Goal: Task Accomplishment & Management: Manage account settings

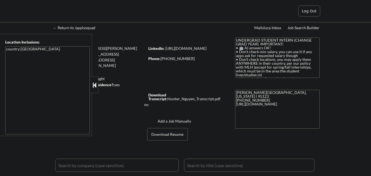
select select ""applied""
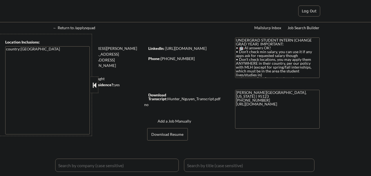
select select ""applied""
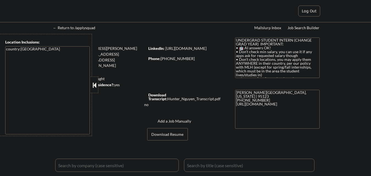
select select ""applied""
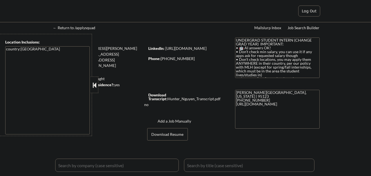
select select ""applied""
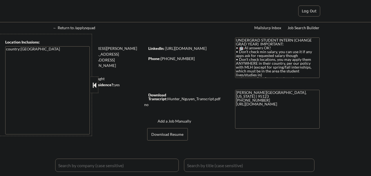
select select ""applied""
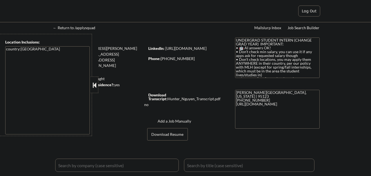
select select ""applied""
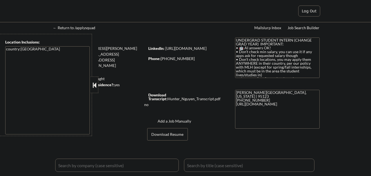
select select ""applied""
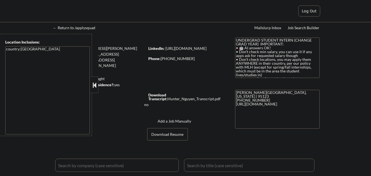
select select ""applied""
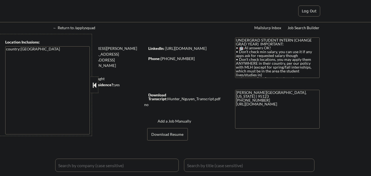
select select ""applied""
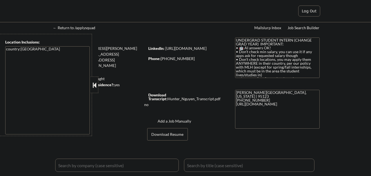
select select ""applied""
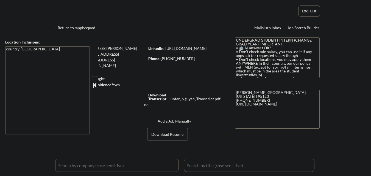
select select ""applied""
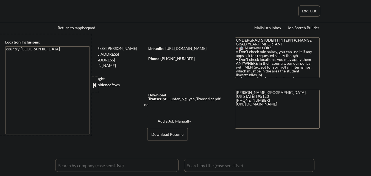
select select ""applied""
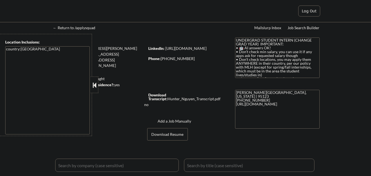
select select ""applied""
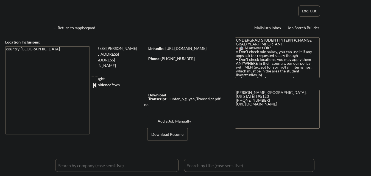
select select ""applied""
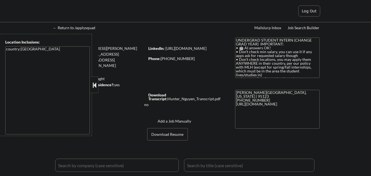
select select ""applied""
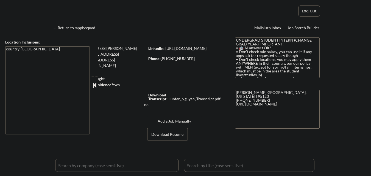
select select ""applied""
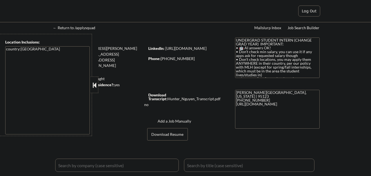
select select ""applied""
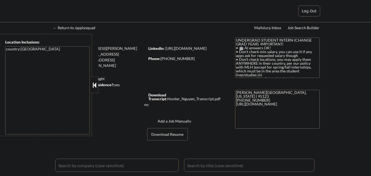
select select ""applied""
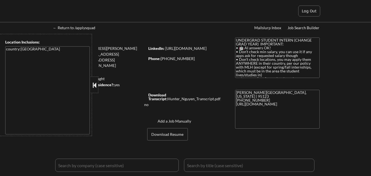
select select ""applied""
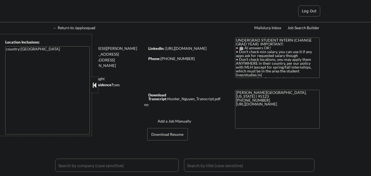
select select ""applied""
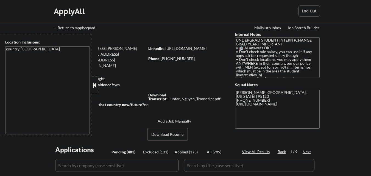
select select ""pending""
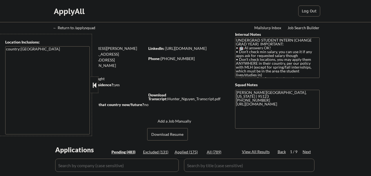
select select ""pending""
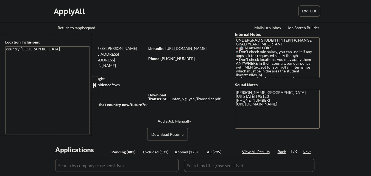
select select ""pending""
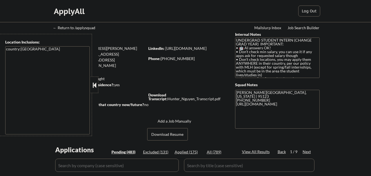
select select ""pending""
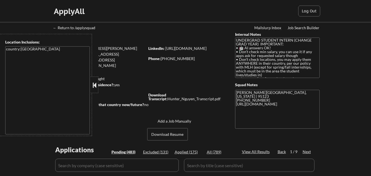
select select ""pending""
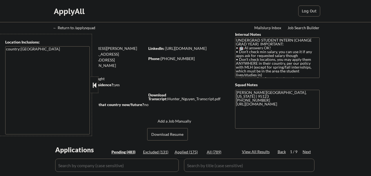
select select ""pending""
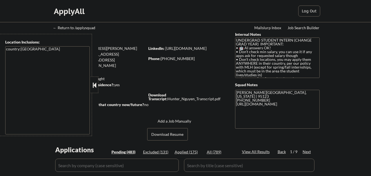
select select ""pending""
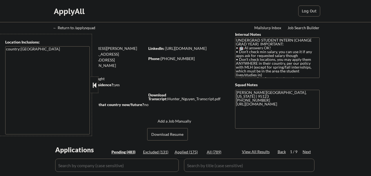
select select ""pending""
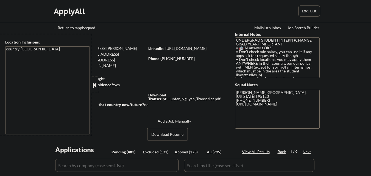
select select ""pending""
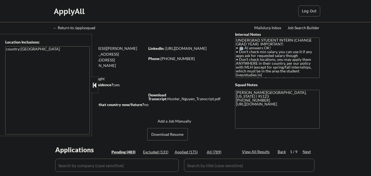
select select ""pending""
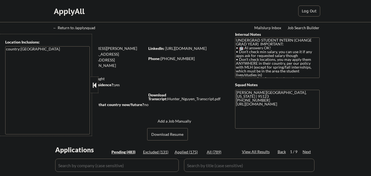
select select ""pending""
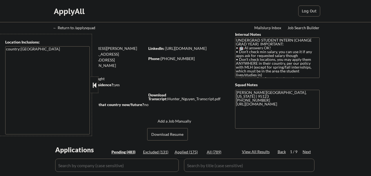
select select ""pending""
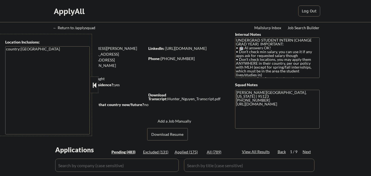
select select ""pending""
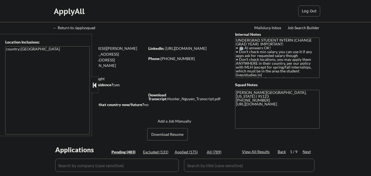
select select ""pending""
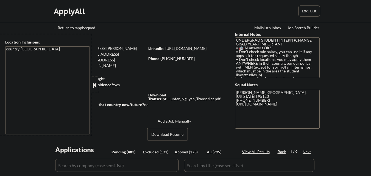
select select ""pending""
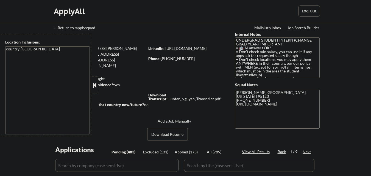
select select ""pending""
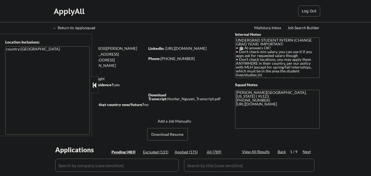
select select ""pending""
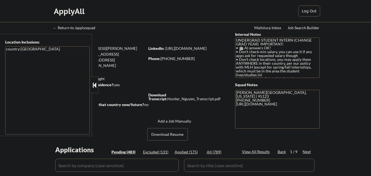
select select ""pending""
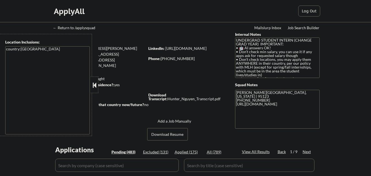
select select ""pending""
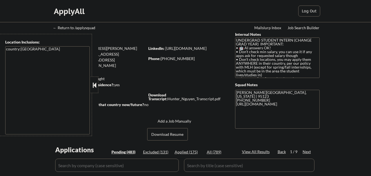
select select ""pending""
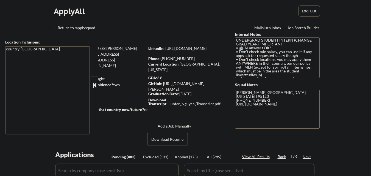
scroll to position [357, 0]
